Goal: Check status: Check status

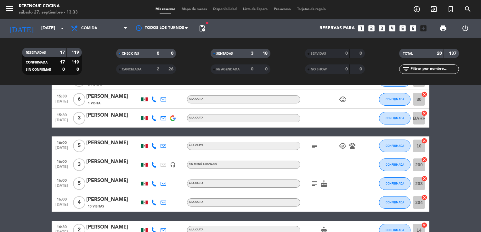
scroll to position [294, 0]
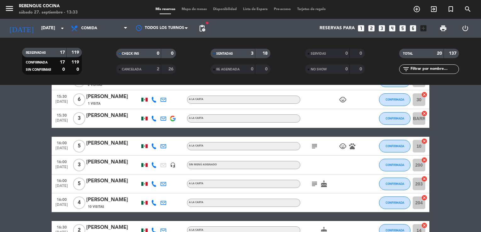
click at [311, 144] on icon "subject" at bounding box center [315, 147] width 8 height 8
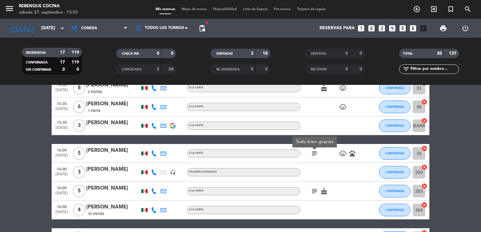
scroll to position [287, 0]
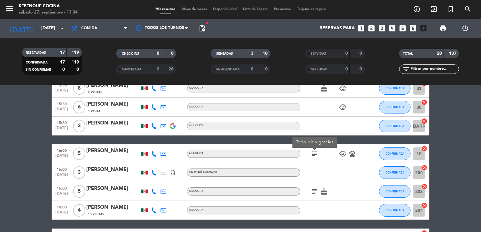
click at [342, 154] on icon "child_care" at bounding box center [343, 154] width 8 height 8
click at [308, 154] on div "subject child_care 1 pets" at bounding box center [328, 154] width 57 height 19
click at [311, 154] on icon "subject" at bounding box center [315, 154] width 8 height 8
click at [355, 158] on div "subject Todo bien gracias child_care pets" at bounding box center [328, 154] width 57 height 19
click at [316, 193] on icon "subject" at bounding box center [315, 192] width 8 height 8
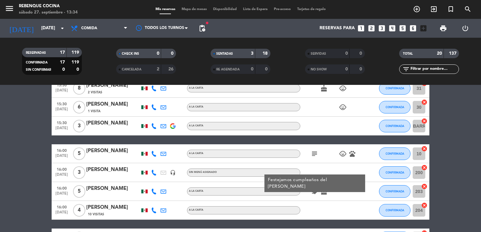
click at [24, 189] on bookings-row "12:00 [DATE] 4 [PERSON_NAME] headset_mic Sin menú asignado SENTADA 301 cancel 1…" at bounding box center [240, 51] width 481 height 449
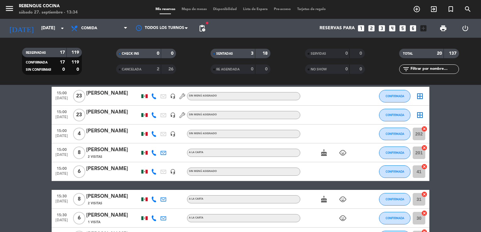
scroll to position [175, 0]
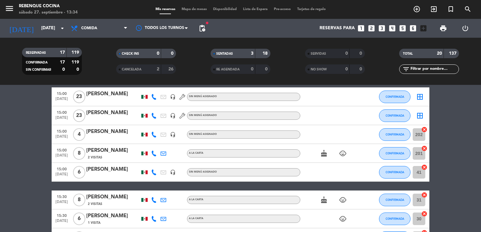
click at [324, 155] on icon "cake" at bounding box center [324, 154] width 8 height 8
click at [340, 155] on icon "child_care" at bounding box center [343, 154] width 8 height 8
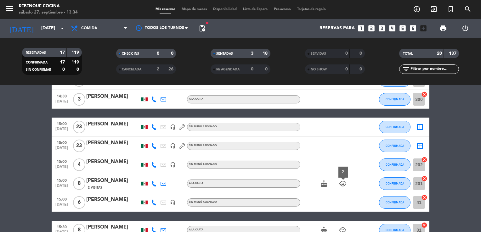
scroll to position [136, 0]
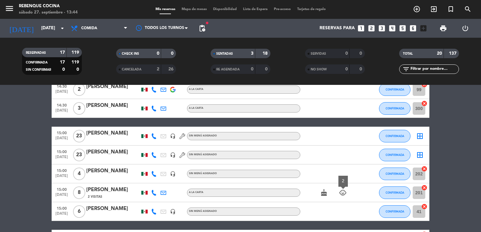
click at [131, 69] on span "CANCELADA" at bounding box center [132, 69] width 20 height 3
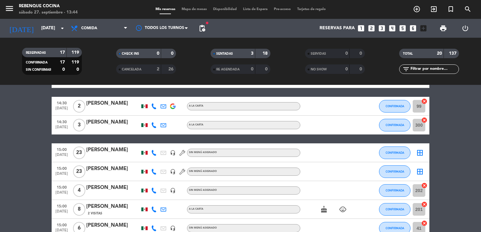
scroll to position [122, 0]
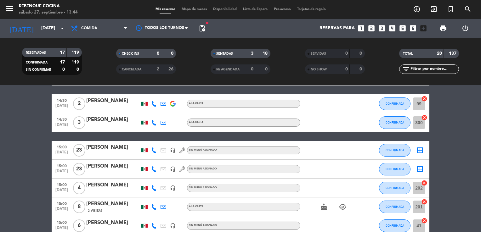
click at [151, 70] on div "2" at bounding box center [153, 69] width 13 height 7
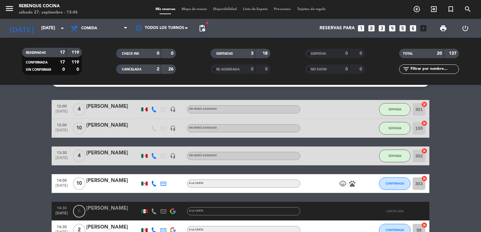
scroll to position [0, 0]
